Goal: Navigation & Orientation: Find specific page/section

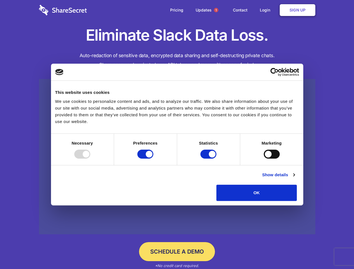
click at [90, 159] on div at bounding box center [82, 154] width 16 height 9
click at [153, 159] on input "Preferences" at bounding box center [145, 154] width 16 height 9
checkbox input "false"
click at [209, 159] on input "Statistics" at bounding box center [209, 154] width 16 height 9
checkbox input "false"
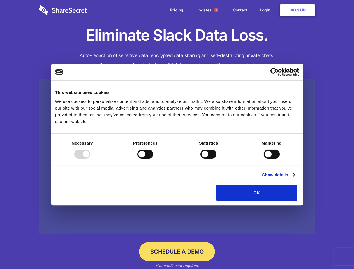
click at [264, 159] on input "Marketing" at bounding box center [272, 154] width 16 height 9
checkbox input "true"
click at [295, 178] on link "Show details" at bounding box center [278, 175] width 33 height 7
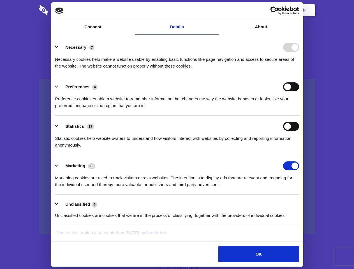
click at [299, 76] on li "Necessary 7 Necessary cookies help make a website usable by enabling basic func…" at bounding box center [177, 57] width 244 height 40
click at [216, 10] on span "1" at bounding box center [216, 10] width 4 height 4
